Goal: Information Seeking & Learning: Learn about a topic

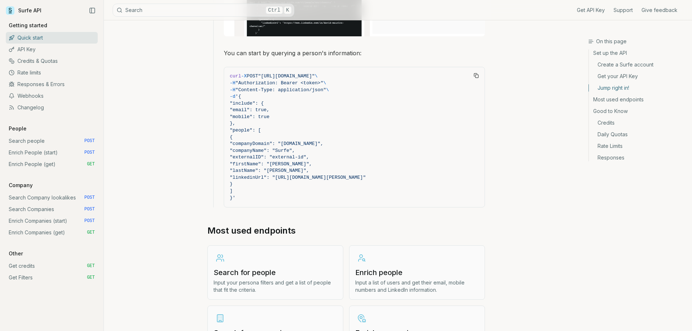
scroll to position [690, 0]
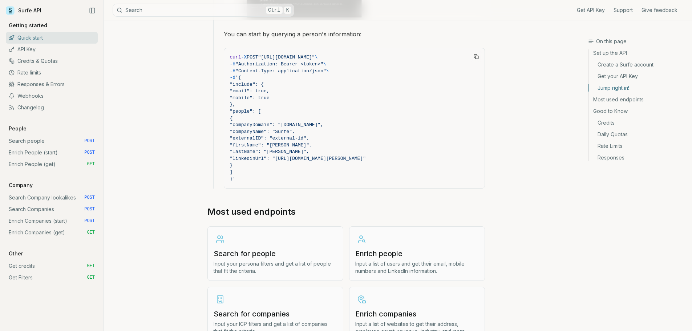
click at [49, 199] on link "Search Company lookalikes POST" at bounding box center [52, 198] width 92 height 12
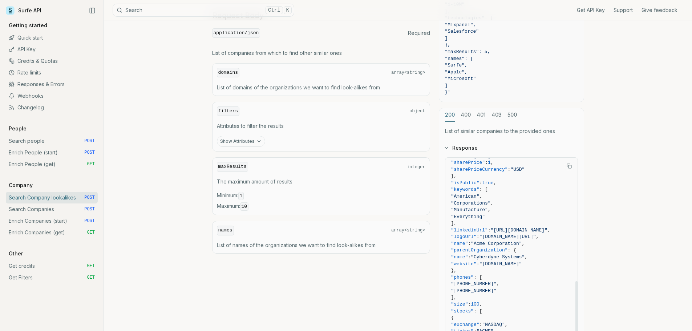
scroll to position [291, 0]
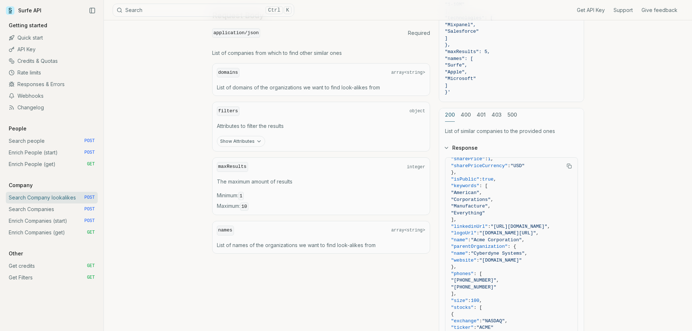
click at [53, 152] on link "Enrich People (start) POST" at bounding box center [52, 153] width 92 height 12
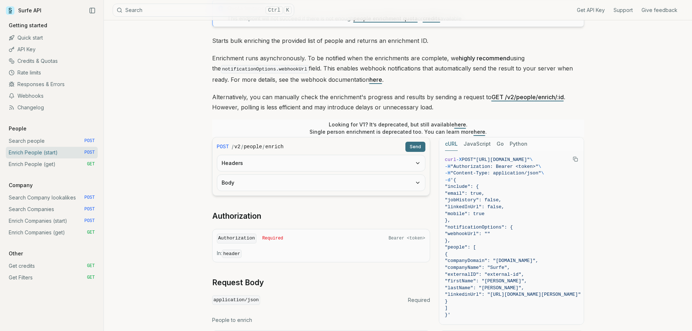
scroll to position [73, 0]
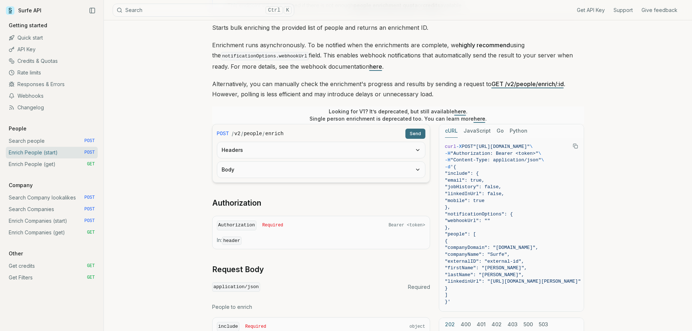
click at [307, 151] on button "Headers" at bounding box center [321, 150] width 208 height 16
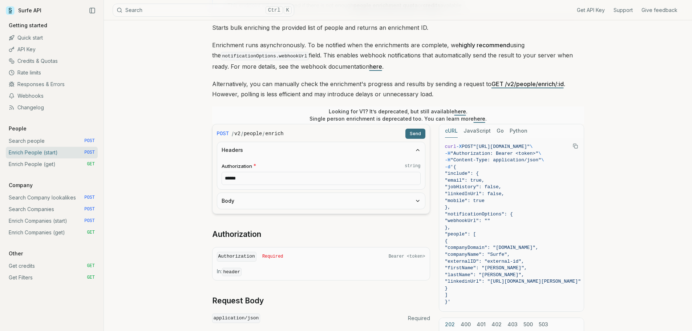
click at [270, 205] on button "Body" at bounding box center [321, 201] width 208 height 16
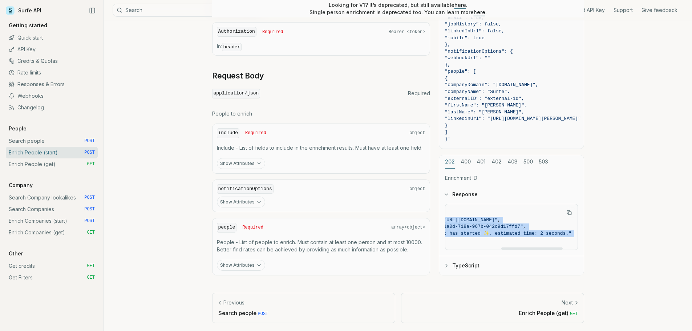
scroll to position [0, 120]
drag, startPoint x: 494, startPoint y: 249, endPoint x: 468, endPoint y: 248, distance: 26.2
click at [468, 248] on figure "{ "enrichmentCallbackURL" : "[URL][DOMAIN_NAME]" , "enrichmentID" : "0195be44-1…" at bounding box center [511, 227] width 133 height 46
drag, startPoint x: 506, startPoint y: 248, endPoint x: 414, endPoint y: 252, distance: 92.4
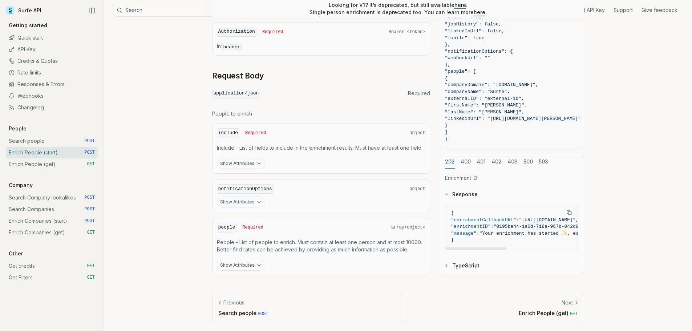
click at [445, 250] on div at bounding box center [475, 248] width 61 height 2
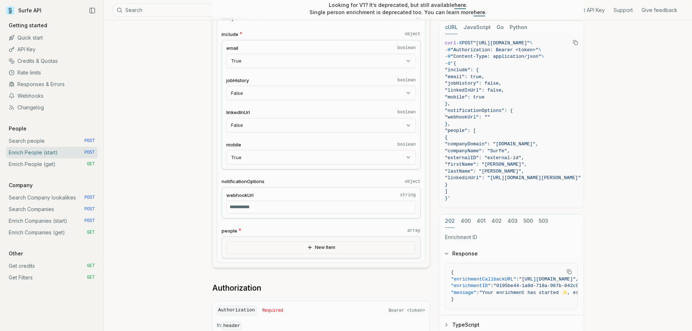
scroll to position [243, 0]
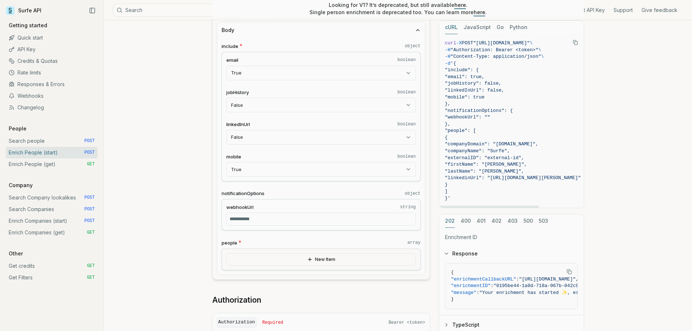
click at [519, 27] on button "Python" at bounding box center [519, 27] width 18 height 13
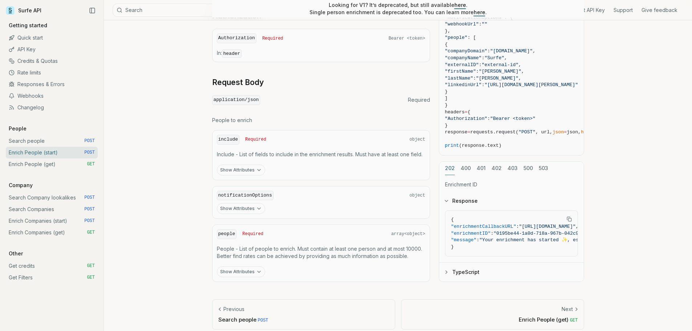
scroll to position [534, 0]
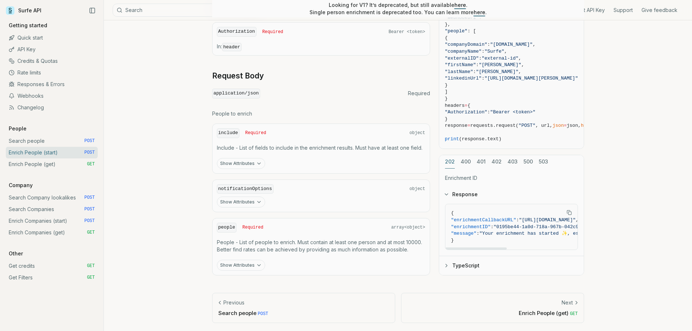
click at [476, 264] on button "TypeScript" at bounding box center [511, 265] width 145 height 19
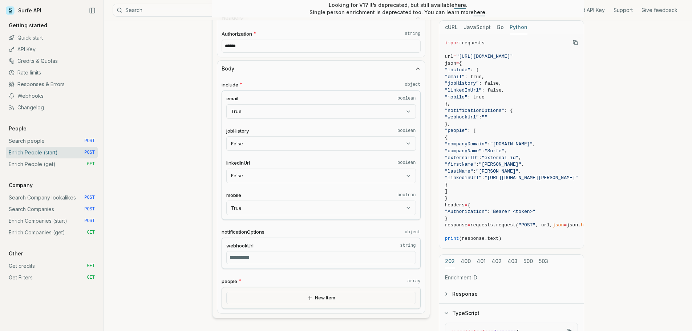
scroll to position [218, 0]
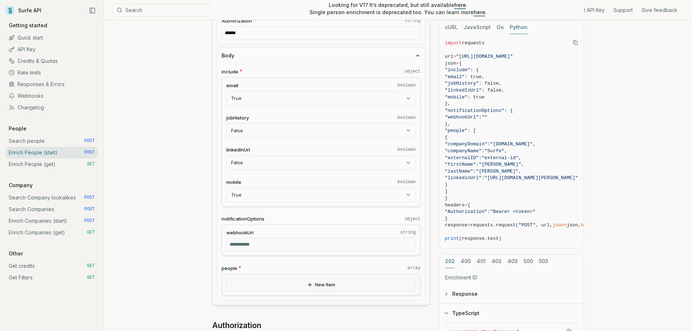
click at [464, 262] on button "400" at bounding box center [466, 261] width 10 height 13
click at [482, 264] on button "401" at bounding box center [481, 261] width 9 height 13
click at [494, 264] on button "402" at bounding box center [496, 261] width 10 height 13
click at [512, 264] on button "403" at bounding box center [512, 261] width 10 height 13
click at [523, 263] on button "500" at bounding box center [527, 261] width 9 height 13
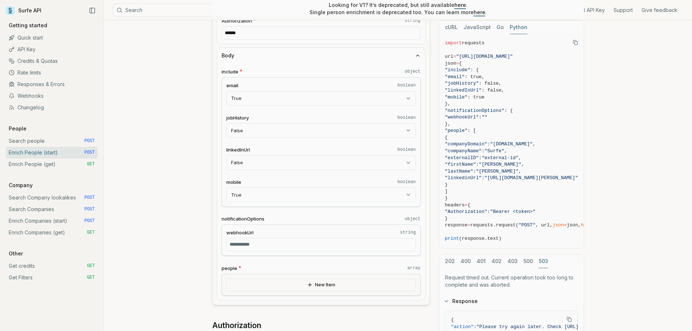
click at [543, 261] on button "503" at bounding box center [543, 261] width 9 height 13
click at [452, 263] on button "202" at bounding box center [450, 261] width 10 height 13
click at [679, 179] on div "Enrich People (start) Quota limitation This endpoint will not succeed if there …" at bounding box center [398, 224] width 588 height 845
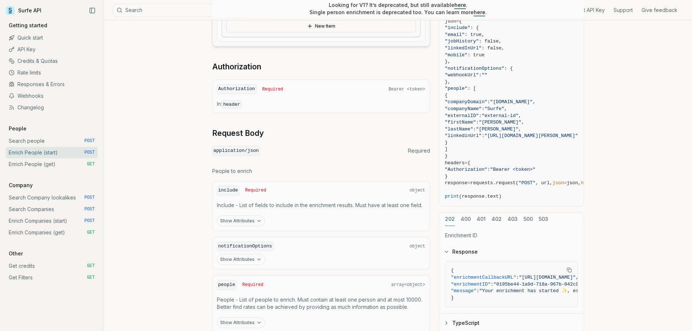
scroll to position [534, 0]
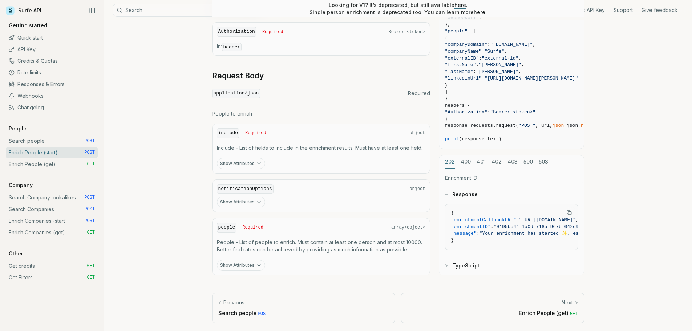
click at [250, 204] on button "Show Attributes" at bounding box center [241, 202] width 48 height 11
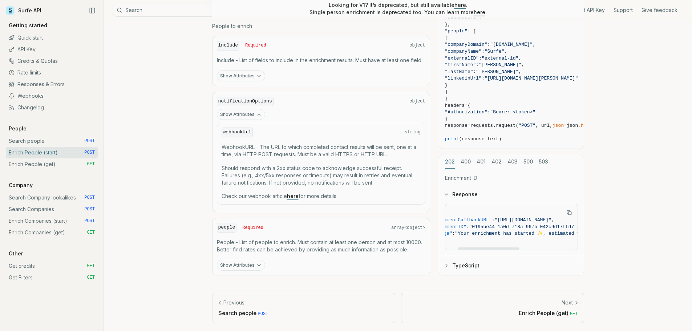
scroll to position [0, 0]
drag, startPoint x: 496, startPoint y: 247, endPoint x: 468, endPoint y: 247, distance: 28.3
click at [468, 247] on div at bounding box center [475, 248] width 61 height 2
click at [470, 269] on button "TypeScript" at bounding box center [511, 265] width 145 height 19
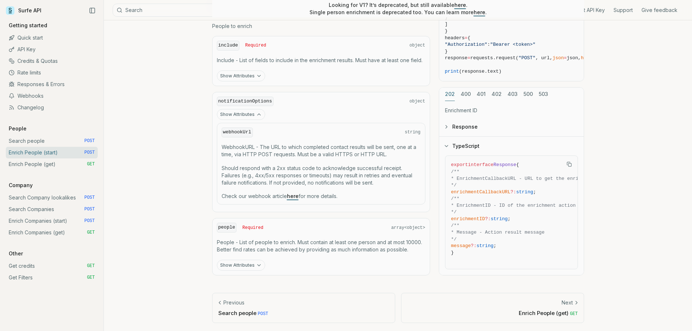
click at [56, 222] on link "Enrich Companies (start) POST" at bounding box center [52, 221] width 92 height 12
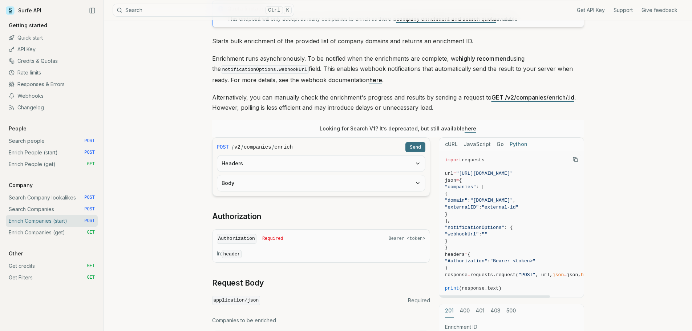
scroll to position [73, 0]
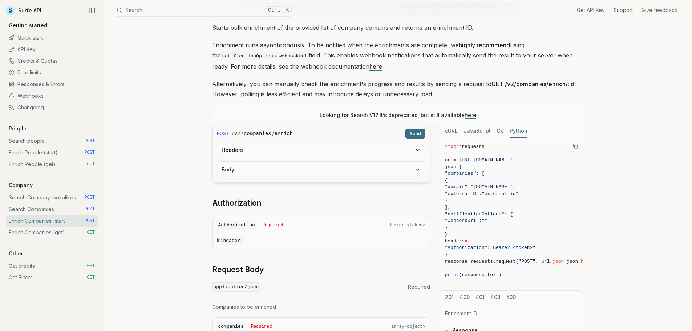
click at [54, 152] on link "Enrich People (start) POST" at bounding box center [52, 153] width 92 height 12
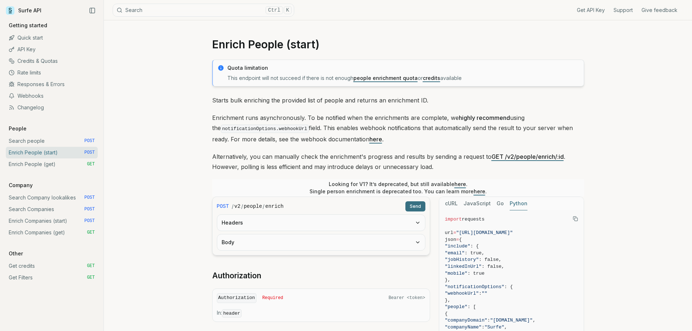
click at [65, 163] on link "Enrich People (get) GET" at bounding box center [52, 164] width 92 height 12
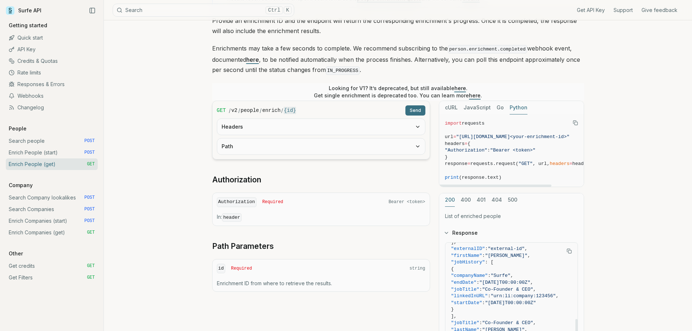
scroll to position [73, 0]
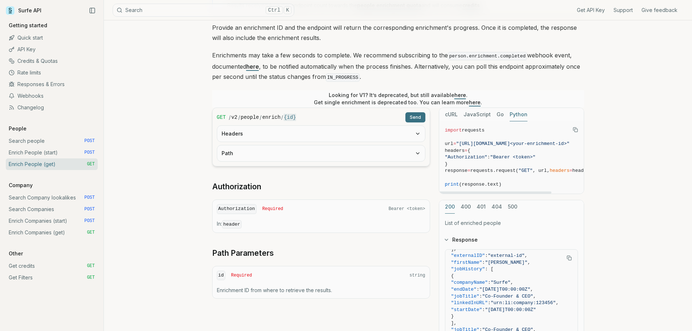
click at [60, 150] on link "Enrich People (start) POST" at bounding box center [52, 153] width 92 height 12
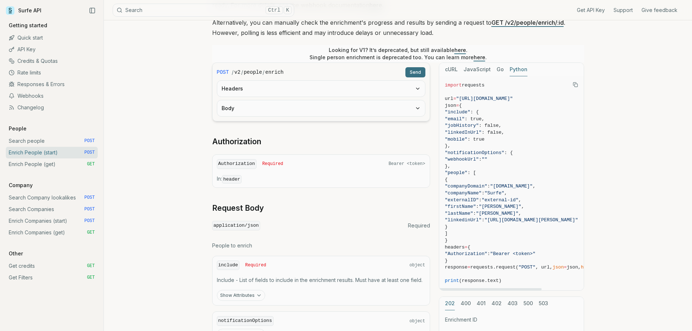
scroll to position [145, 0]
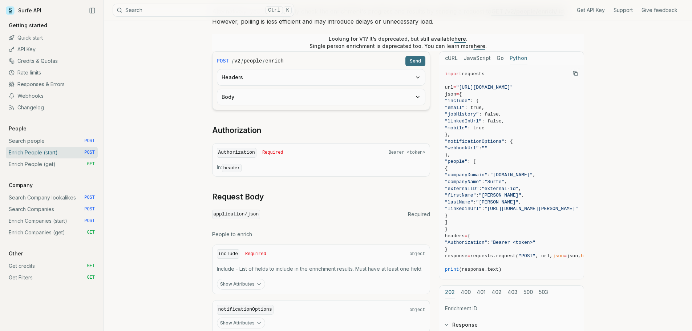
click at [54, 168] on link "Enrich People (get) GET" at bounding box center [52, 164] width 92 height 12
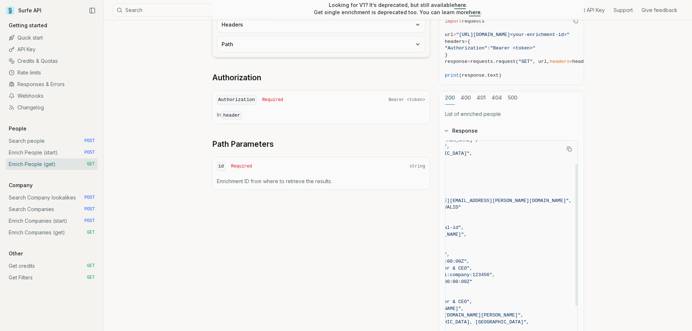
scroll to position [36, 0]
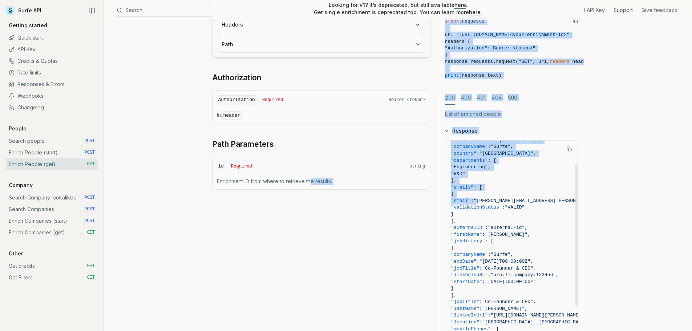
drag, startPoint x: 502, startPoint y: 201, endPoint x: 311, endPoint y: 213, distance: 191.4
click at [311, 213] on div "GET / v2 / people / enrich / {id} Send Headers Path Authorization Authorization…" at bounding box center [398, 192] width 372 height 386
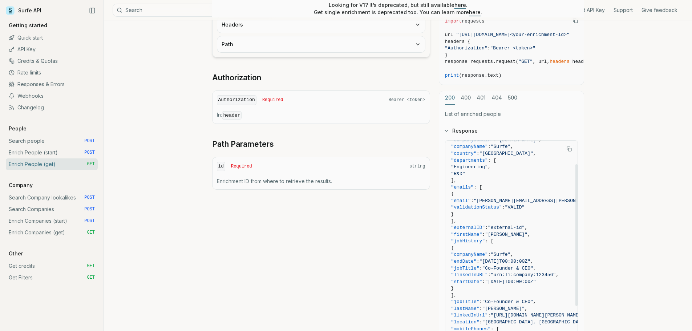
click at [479, 209] on span ""validationStatus"" at bounding box center [476, 207] width 51 height 5
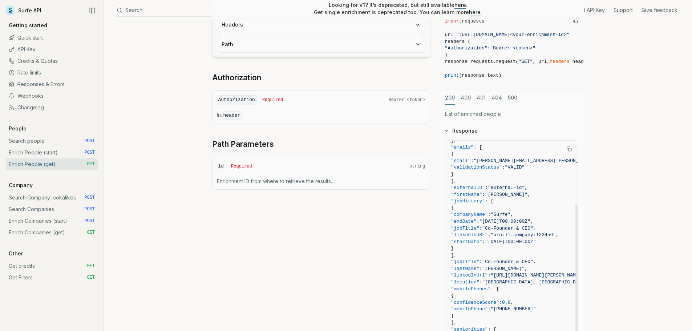
scroll to position [109, 0]
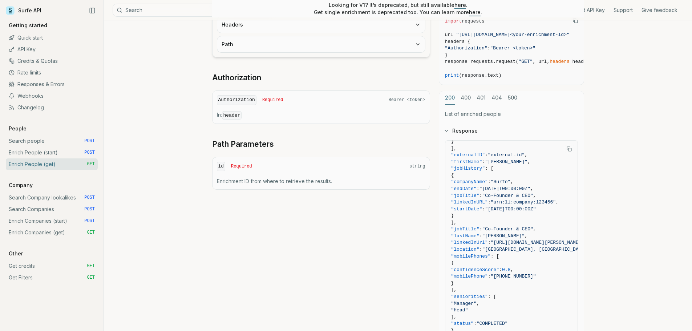
click at [80, 147] on link "Enrich People (start) POST" at bounding box center [52, 153] width 92 height 12
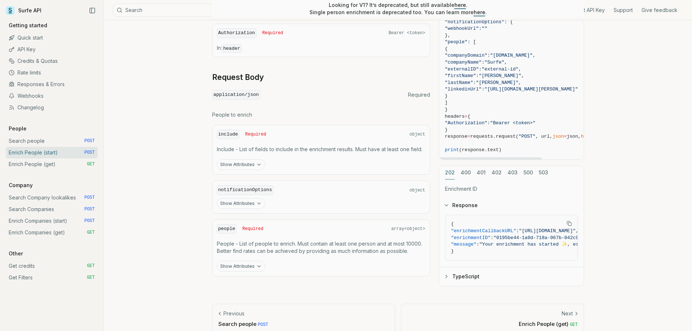
scroll to position [276, 0]
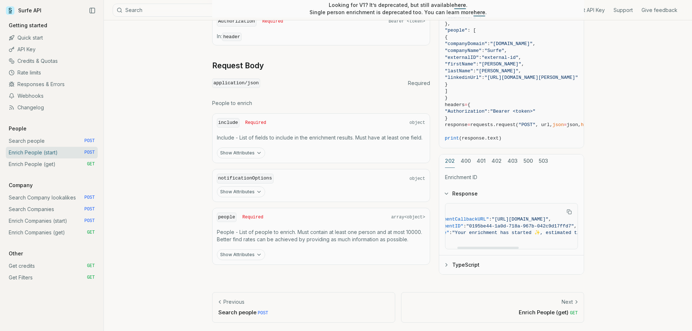
click at [478, 248] on div at bounding box center [487, 248] width 61 height 2
click at [81, 161] on link "Enrich People (get) GET" at bounding box center [52, 164] width 92 height 12
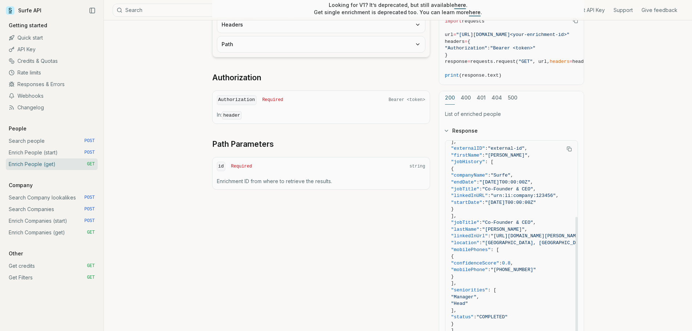
scroll to position [117, 0]
click at [60, 96] on link "Webhooks" at bounding box center [52, 96] width 92 height 12
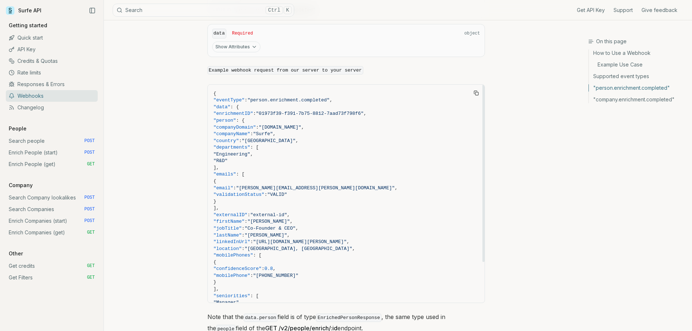
scroll to position [690, 0]
